Goal: Task Accomplishment & Management: Manage account settings

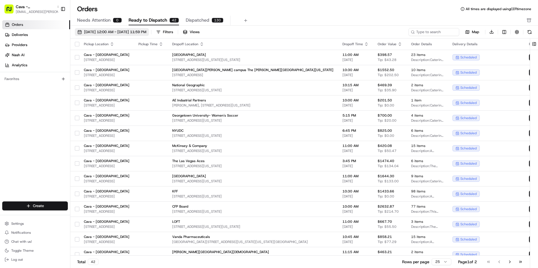
click at [120, 35] on button "[DATE] 12:00 AM - [DATE] 11:59 PM" at bounding box center [112, 32] width 74 height 8
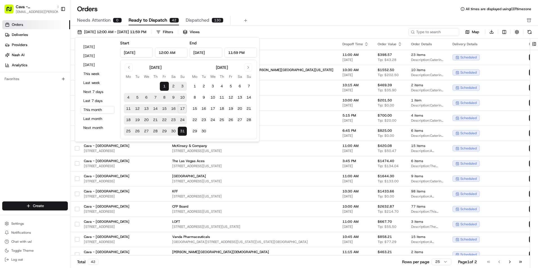
click at [133, 119] on button "19" at bounding box center [137, 120] width 9 height 9
type input "[DATE]"
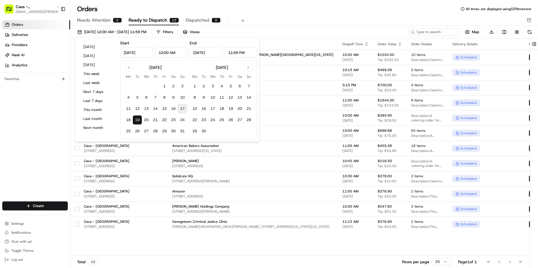
click at [251, 15] on div "Orders All times are displayed using CDT timezone Needs Attention 0 Ready to Di…" at bounding box center [303, 14] width 467 height 21
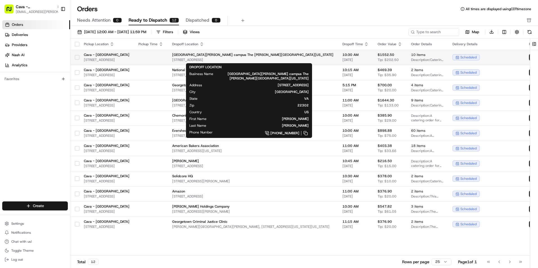
click at [233, 60] on span "[STREET_ADDRESS]" at bounding box center [252, 60] width 161 height 4
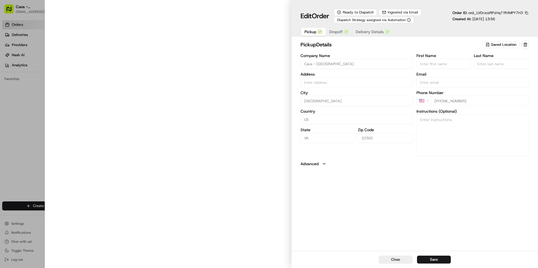
type input "[STREET_ADDRESS]"
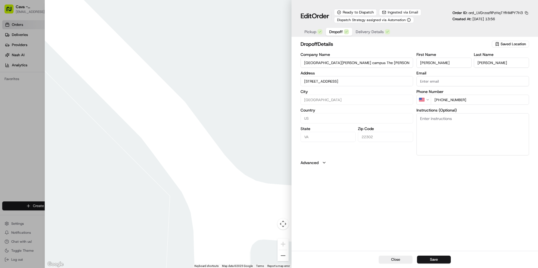
click at [337, 35] on button "Dropoff" at bounding box center [339, 32] width 26 height 8
click at [436, 123] on textarea "Instructions (Optional)" at bounding box center [472, 134] width 112 height 42
paste textarea "bring the catering order to [GEOGRAPHIC_DATA]/Building 14?"
type textarea "Bring the catering order to [GEOGRAPHIC_DATA]/Building 14"
click at [429, 262] on button "Save" at bounding box center [434, 260] width 34 height 8
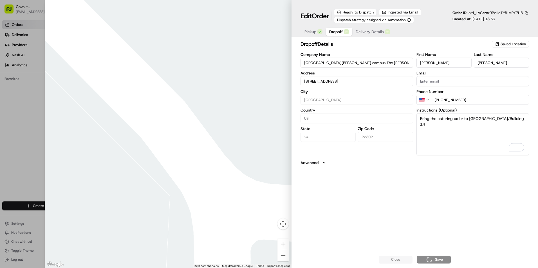
type input "+1"
